Goal: Information Seeking & Learning: Learn about a topic

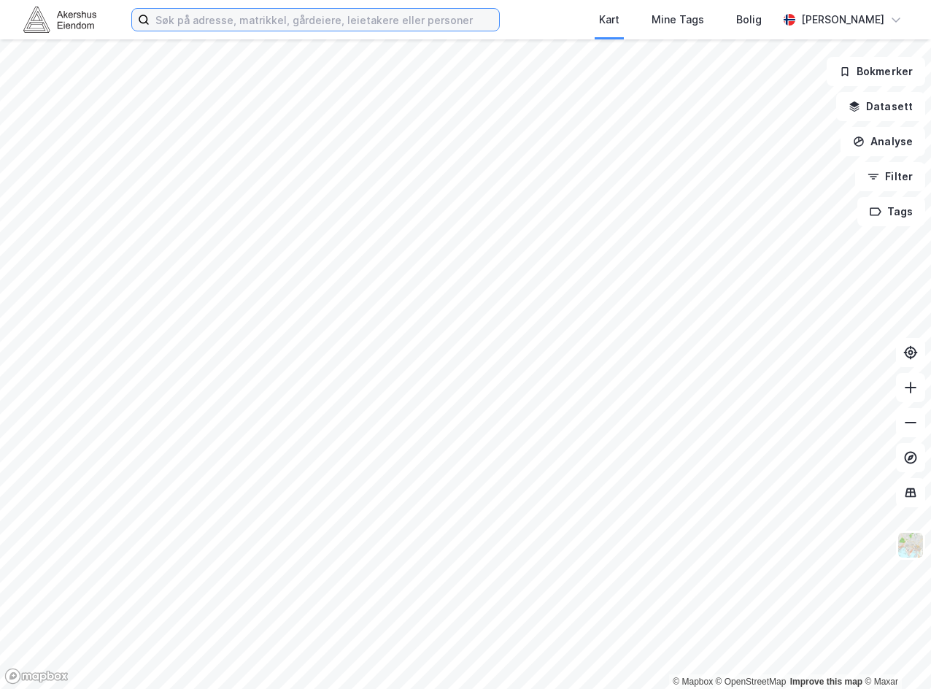
click at [276, 10] on input at bounding box center [324, 20] width 349 height 22
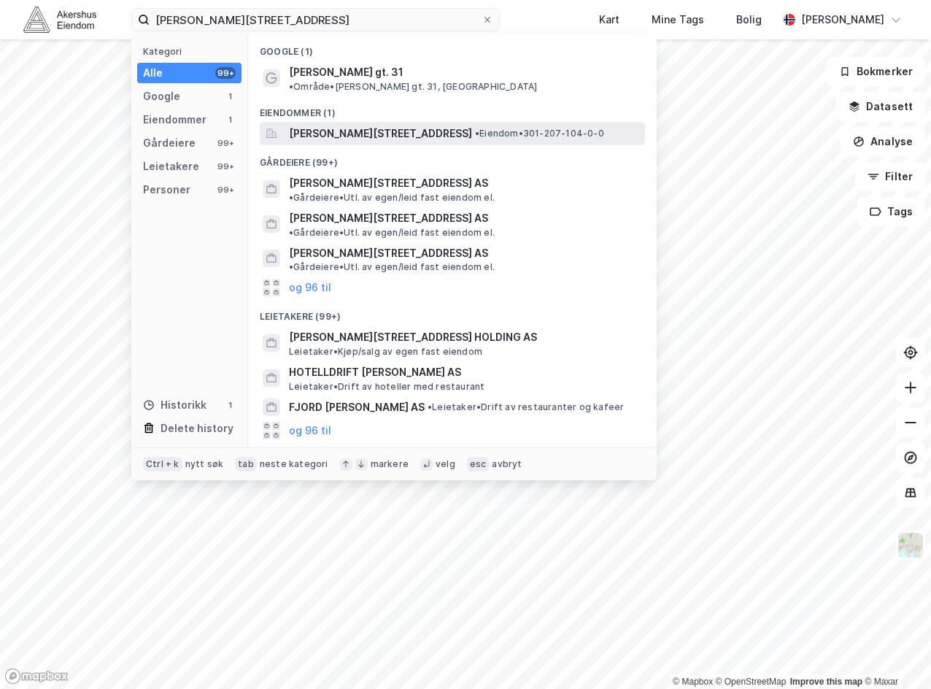
click at [322, 125] on span "[PERSON_NAME][STREET_ADDRESS]" at bounding box center [380, 134] width 183 height 18
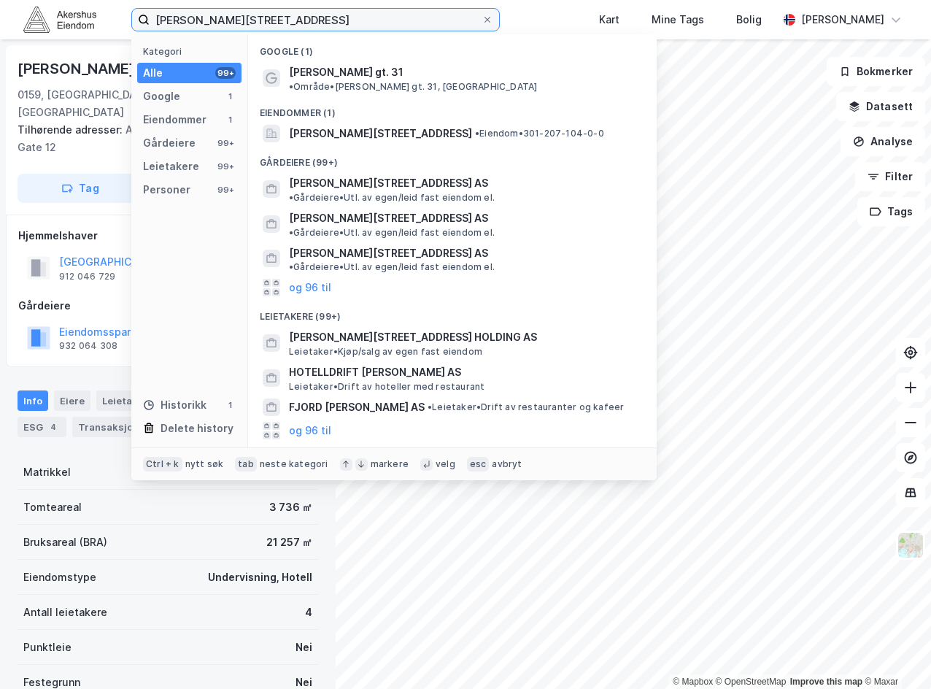
drag, startPoint x: 309, startPoint y: 15, endPoint x: -53, endPoint y: 31, distance: 361.4
click at [0, 31] on html "[PERSON_NAME][STREET_ADDRESS] Kategori Alle 99+ Google 1 Eiendommer 1 Gårdeiere…" at bounding box center [465, 344] width 931 height 689
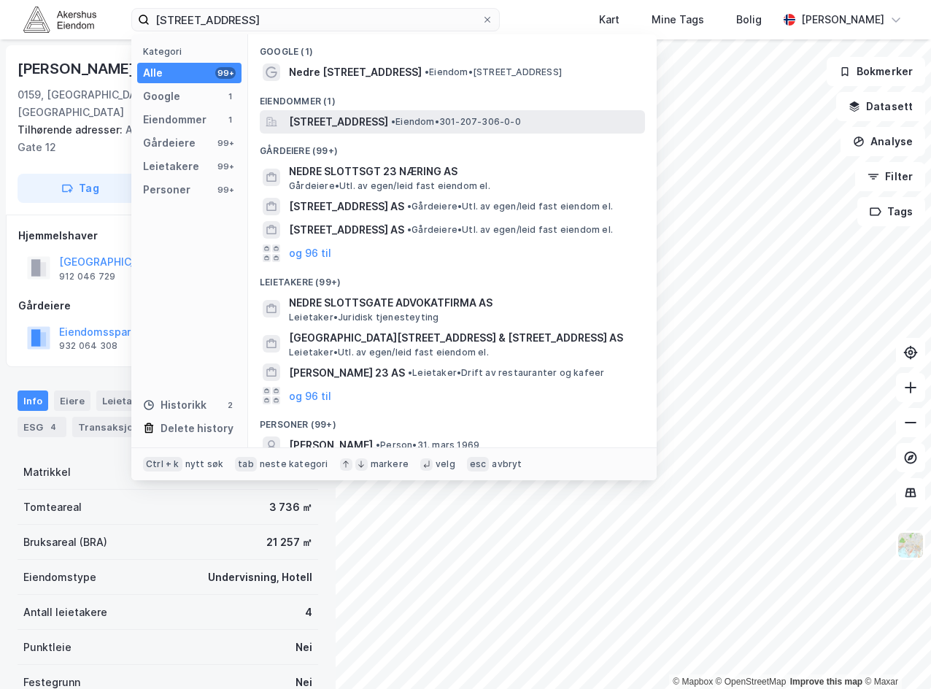
click at [344, 120] on span "[STREET_ADDRESS]" at bounding box center [338, 122] width 99 height 18
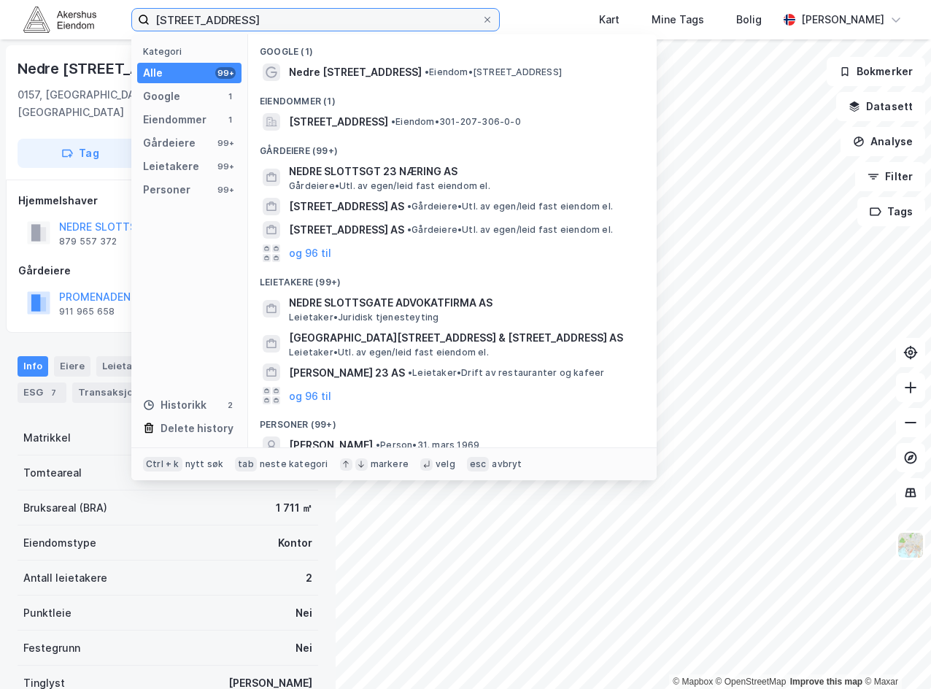
drag, startPoint x: 360, startPoint y: 21, endPoint x: -171, endPoint y: 37, distance: 532.0
click at [0, 37] on html "[STREET_ADDRESS] Kategori Alle 99+ Google 1 Eiendommer 1 Gårdeiere 99+ Leietake…" at bounding box center [465, 344] width 931 height 689
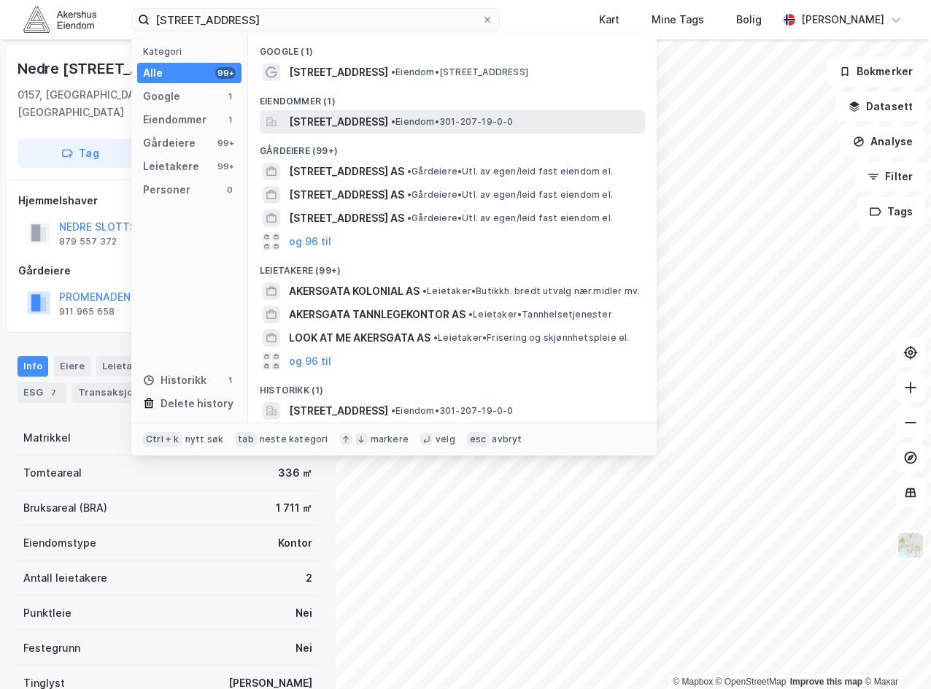
click at [481, 113] on div "[STREET_ADDRESS] • Eiendom • 301-207-19-0-0" at bounding box center [465, 122] width 353 height 18
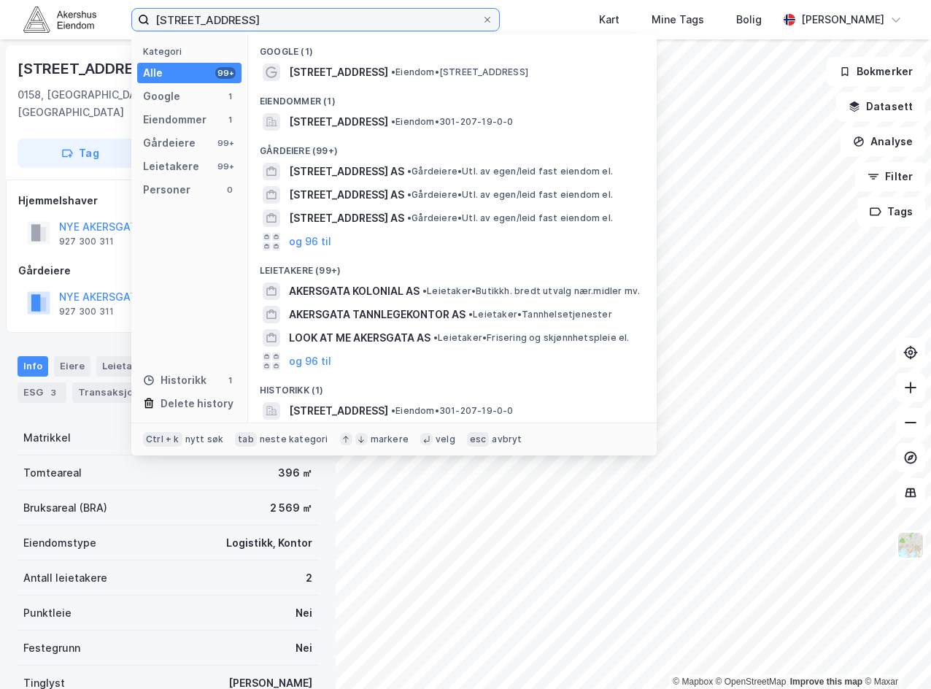
drag, startPoint x: 249, startPoint y: 26, endPoint x: 93, endPoint y: 28, distance: 156.8
click at [93, 28] on div "[STREET_ADDRESS] Kategori Alle 99+ Google 1 Eiendommer 1 Gårdeiere 99+ Leietake…" at bounding box center [465, 19] width 931 height 39
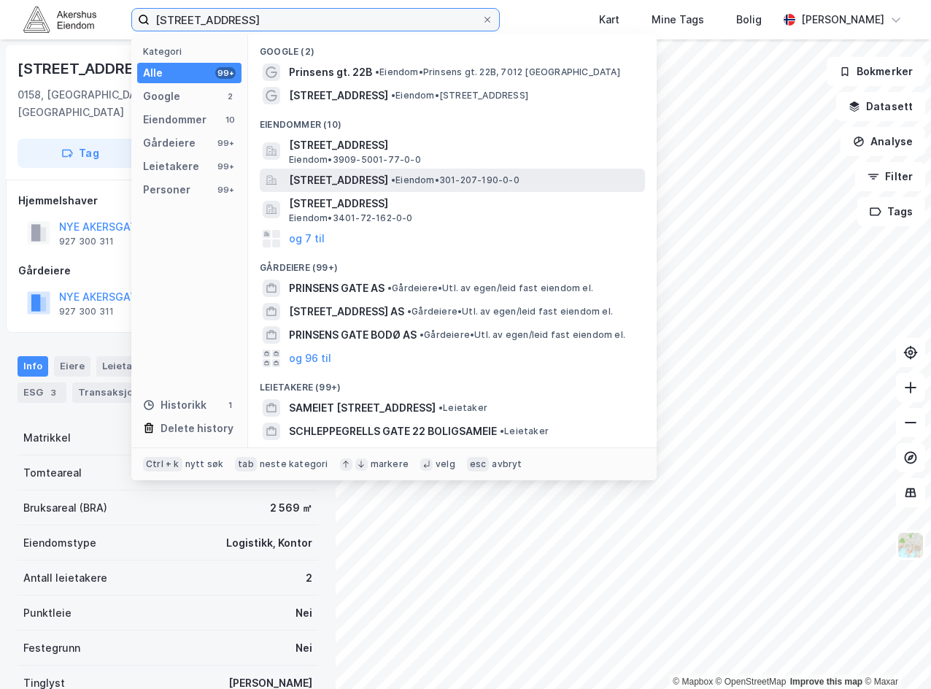
type input "[STREET_ADDRESS]"
click at [331, 177] on span "[STREET_ADDRESS]" at bounding box center [338, 180] width 99 height 18
